Goal: Transaction & Acquisition: Book appointment/travel/reservation

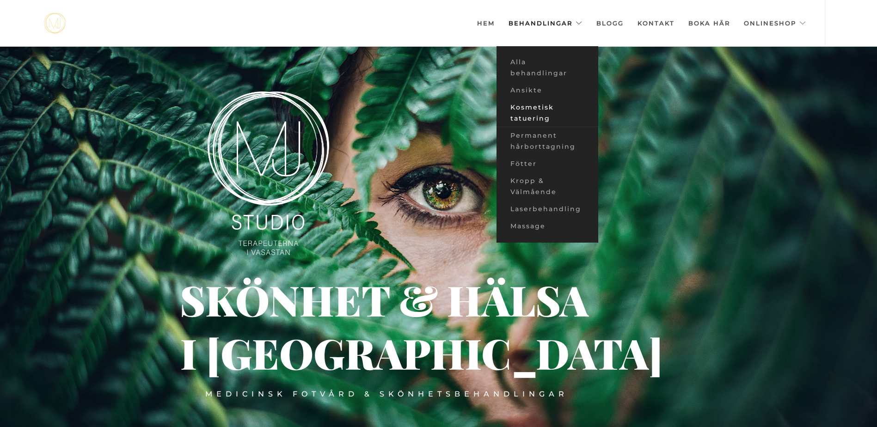
click at [528, 111] on link "Kosmetisk tatuering" at bounding box center [548, 113] width 102 height 28
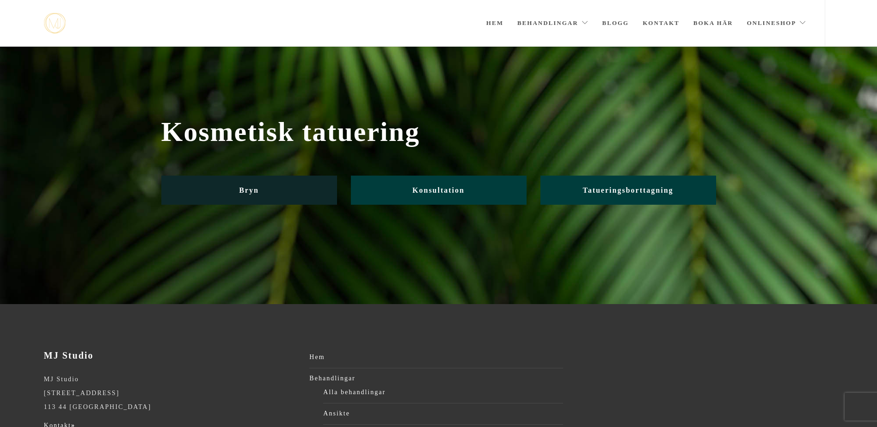
click at [271, 192] on link "Bryn" at bounding box center [249, 190] width 176 height 29
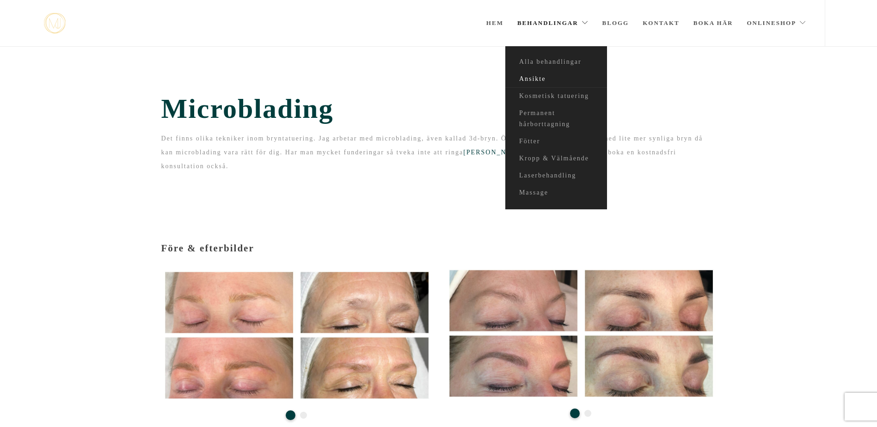
click at [535, 79] on link "Ansikte" at bounding box center [557, 79] width 102 height 17
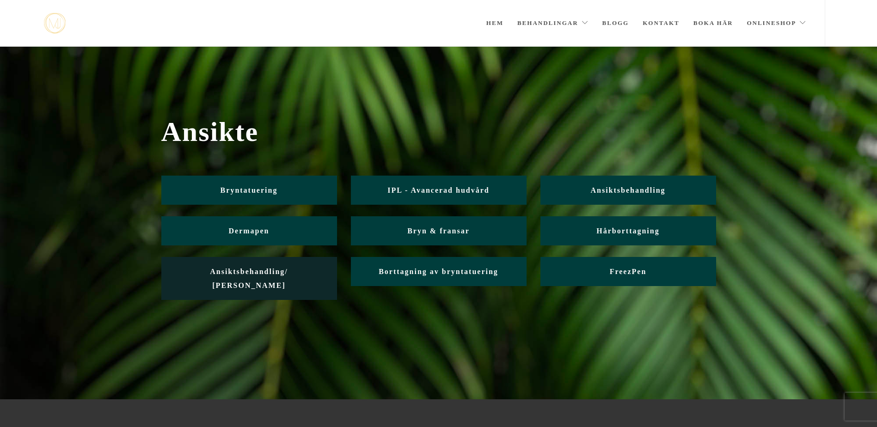
click at [271, 273] on span "Ansiktsbehandling/ Friskvård" at bounding box center [249, 279] width 78 height 22
click at [240, 269] on span "Ansiktsbehandling/ Friskvård" at bounding box center [249, 279] width 78 height 22
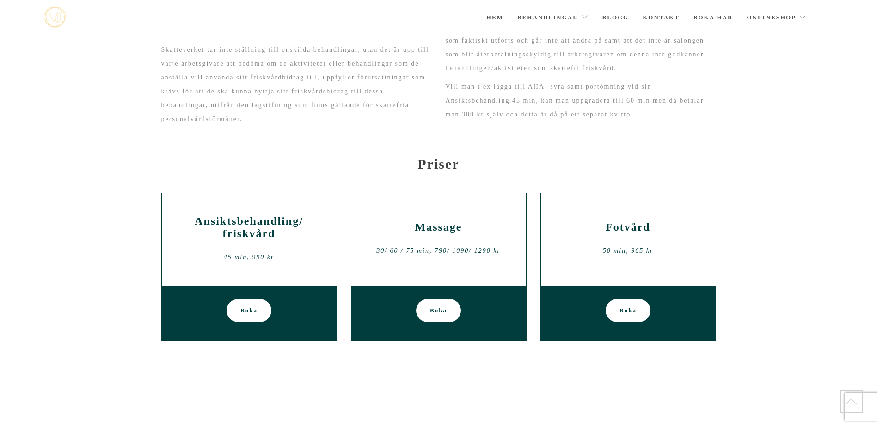
scroll to position [208, 0]
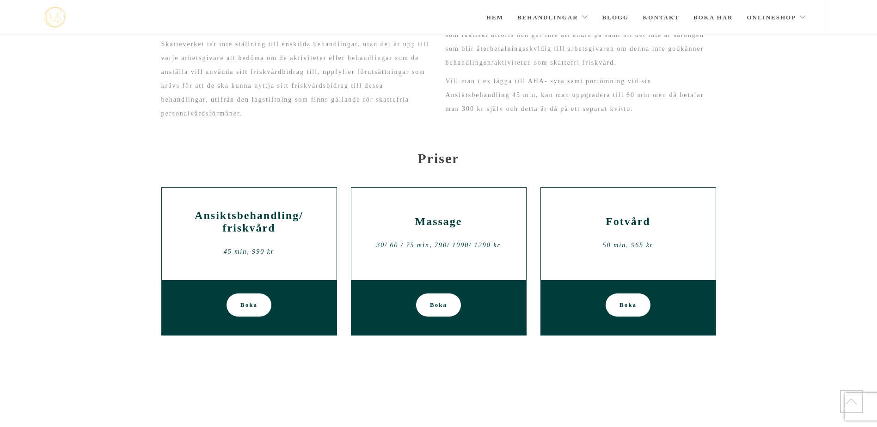
click at [264, 235] on div "Ansiktsbehandling/ friskvård 45 min, 990 kr" at bounding box center [249, 234] width 161 height 56
click at [267, 239] on div "Ansiktsbehandling/ friskvård 45 min, 990 kr" at bounding box center [249, 234] width 161 height 56
click at [233, 256] on div "45 min, 990 kr" at bounding box center [249, 252] width 161 height 14
click at [209, 207] on div "Ansiktsbehandling/ friskvård 45 min, 990 kr" at bounding box center [249, 234] width 175 height 93
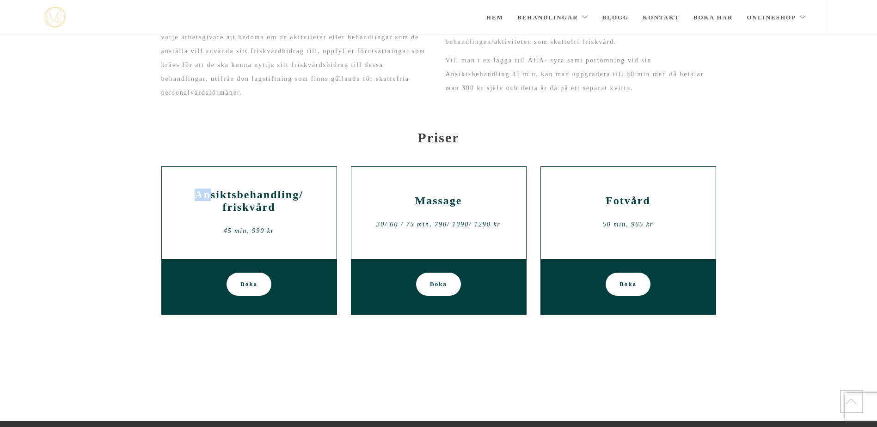
scroll to position [233, 0]
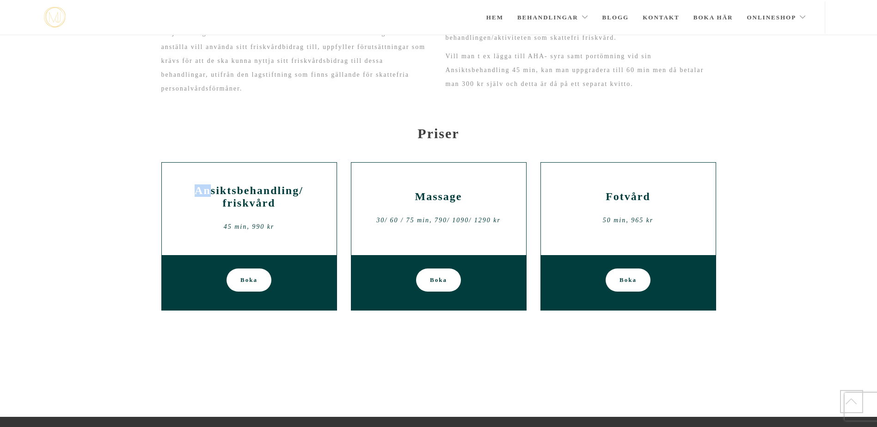
click at [260, 281] on link "Boka" at bounding box center [249, 280] width 45 height 23
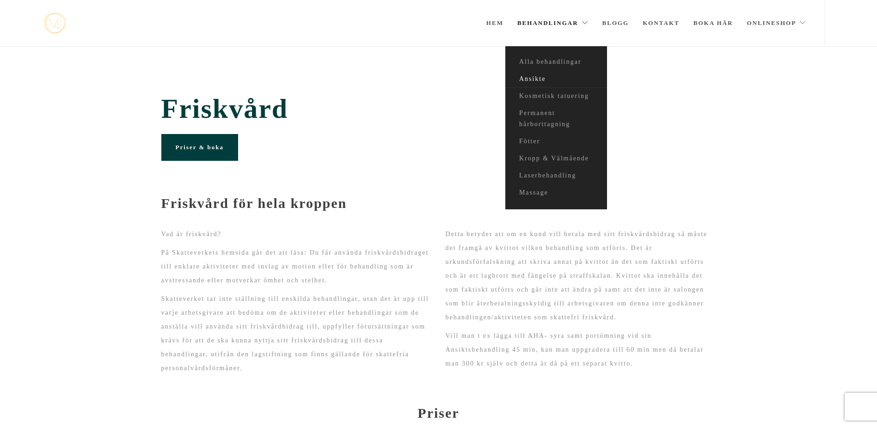
click at [538, 75] on link "Ansikte" at bounding box center [557, 79] width 102 height 17
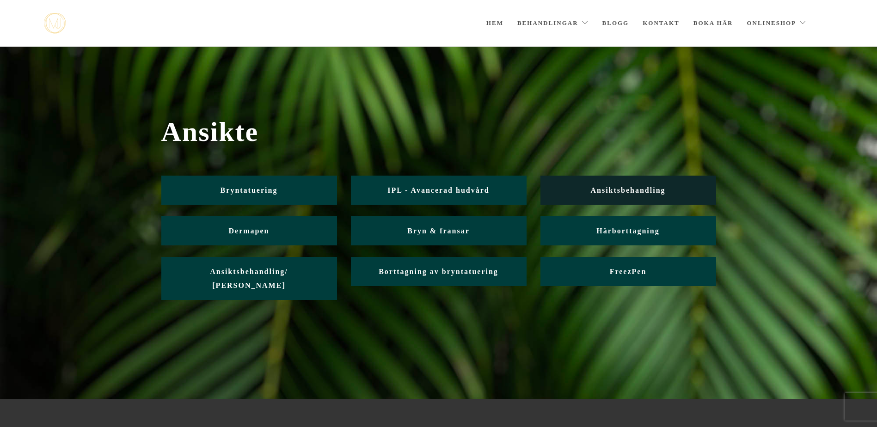
click at [630, 189] on span "Ansiktsbehandling" at bounding box center [628, 190] width 75 height 8
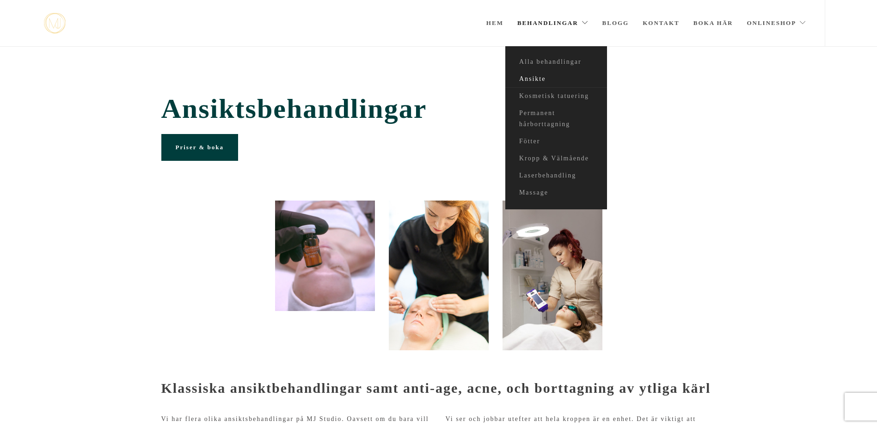
click at [538, 75] on link "Ansikte" at bounding box center [557, 79] width 102 height 17
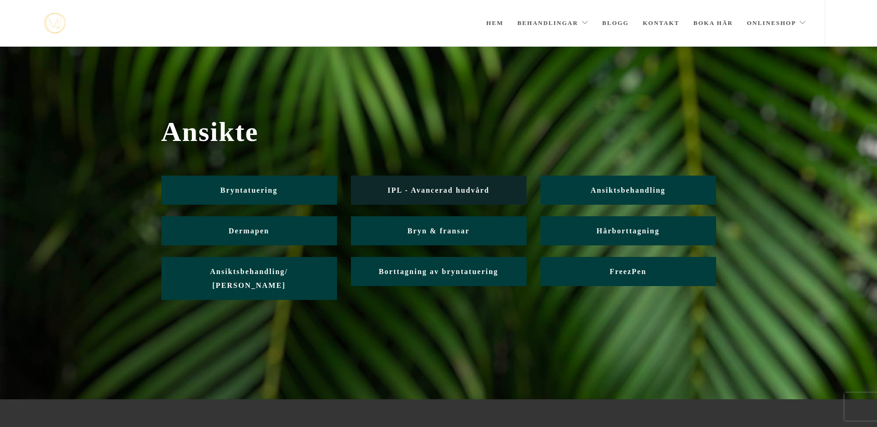
click at [433, 185] on link "IPL - Avancerad hudvård" at bounding box center [439, 190] width 176 height 29
